Goal: Navigation & Orientation: Find specific page/section

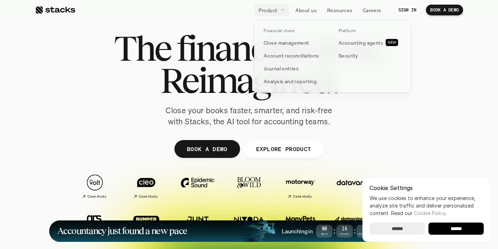
click at [270, 9] on p "Product" at bounding box center [268, 9] width 19 height 7
click at [347, 55] on p "Security" at bounding box center [348, 55] width 19 height 7
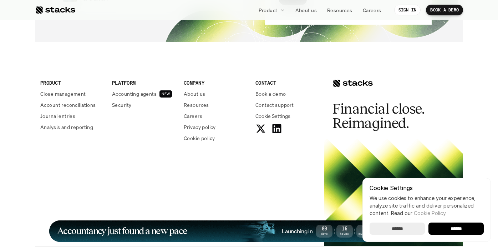
scroll to position [2630, 0]
click at [206, 126] on p "Privacy policy" at bounding box center [200, 126] width 32 height 7
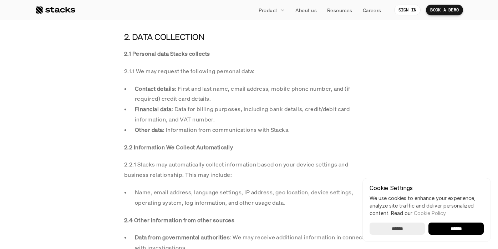
scroll to position [611, 0]
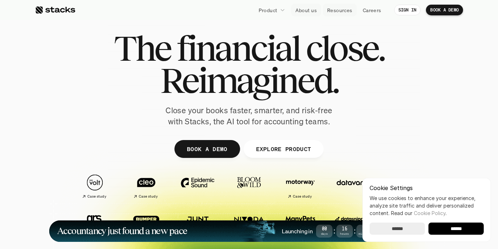
click at [304, 12] on p "About us" at bounding box center [306, 9] width 21 height 7
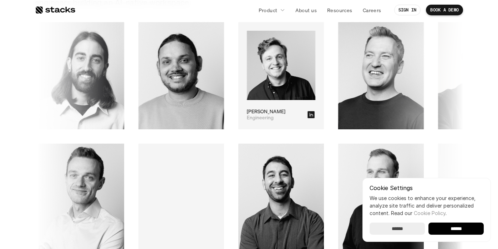
scroll to position [1009, 0]
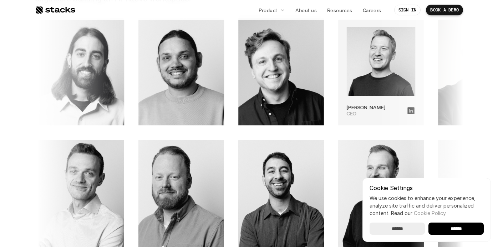
click at [346, 70] on img at bounding box center [380, 62] width 69 height 70
click at [346, 114] on div "CEO Albert" at bounding box center [376, 111] width 60 height 12
click at [347, 44] on img at bounding box center [381, 62] width 69 height 70
click at [347, 64] on img at bounding box center [381, 62] width 69 height 70
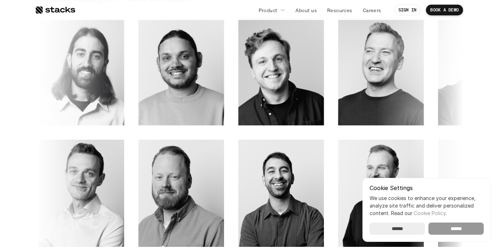
click at [467, 228] on input "******" at bounding box center [456, 228] width 55 height 12
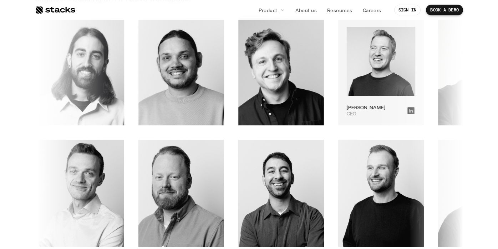
click at [347, 70] on img at bounding box center [381, 62] width 69 height 70
click at [338, 117] on div "CEO Albert" at bounding box center [381, 71] width 86 height 107
click at [345, 111] on p "CEO" at bounding box center [350, 114] width 10 height 6
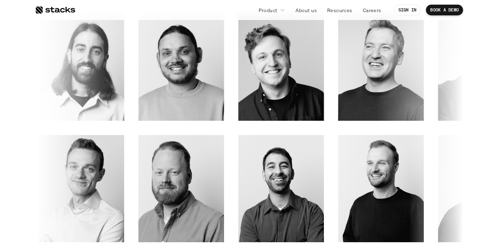
scroll to position [1018, 0]
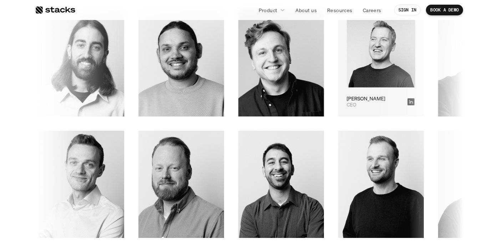
click at [345, 86] on img at bounding box center [379, 52] width 69 height 69
click at [342, 97] on p "Albert" at bounding box center [361, 99] width 39 height 6
click at [346, 96] on div "CEO Albert" at bounding box center [380, 102] width 69 height 12
click at [407, 102] on icon at bounding box center [410, 101] width 7 height 7
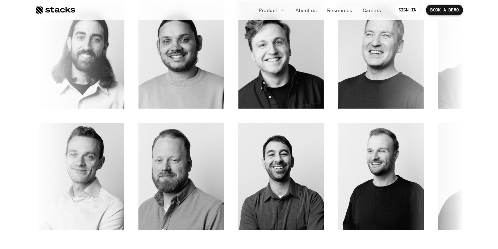
scroll to position [1029, 0]
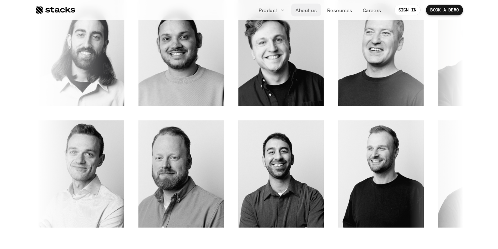
click at [307, 9] on p "About us" at bounding box center [306, 9] width 21 height 7
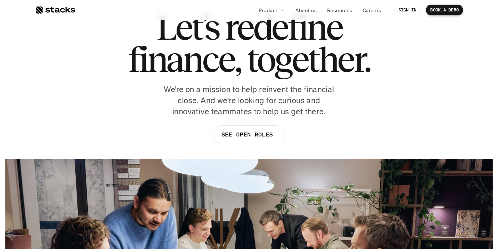
scroll to position [54, 0]
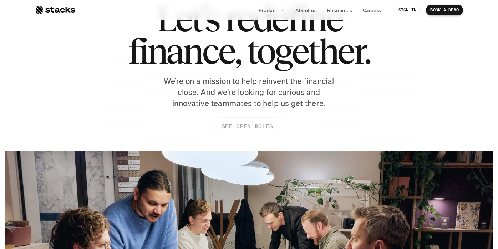
click at [233, 127] on p "SEE OPEN ROLES" at bounding box center [247, 126] width 51 height 10
